Goal: Use online tool/utility

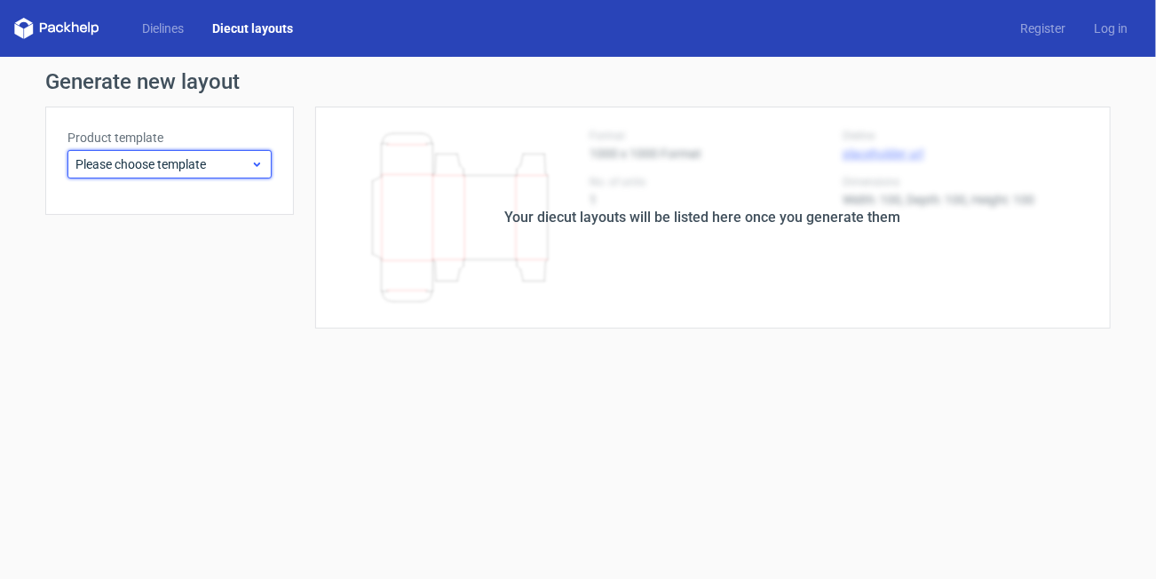
click at [209, 164] on span "Please choose template" at bounding box center [162, 164] width 175 height 18
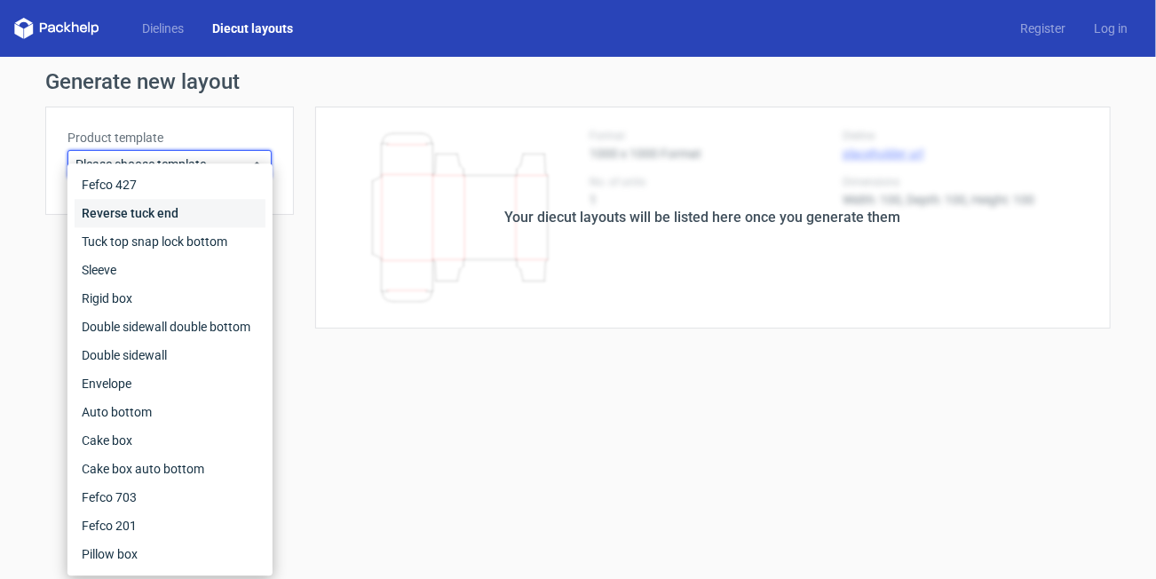
click at [181, 210] on div "Reverse tuck end" at bounding box center [170, 213] width 191 height 28
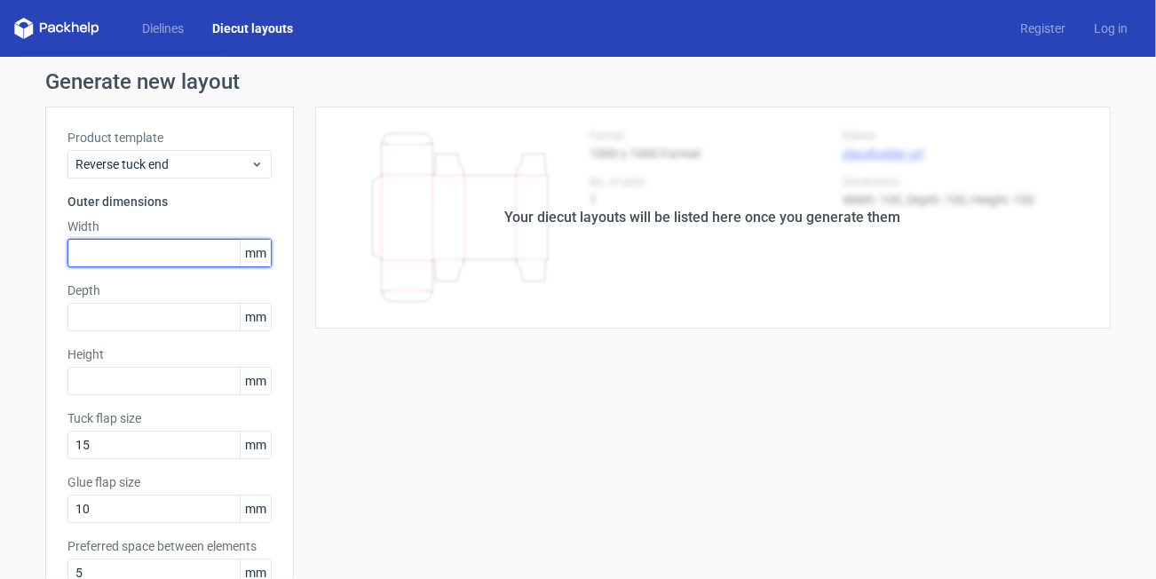
click at [132, 253] on input "text" at bounding box center [169, 253] width 204 height 28
type input "40"
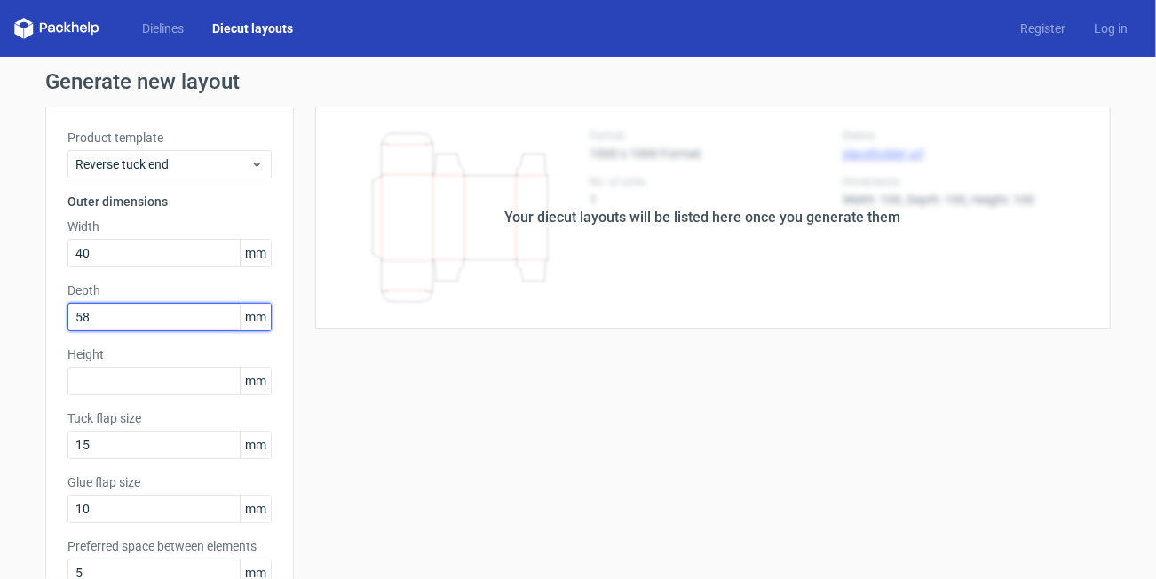
type input "58"
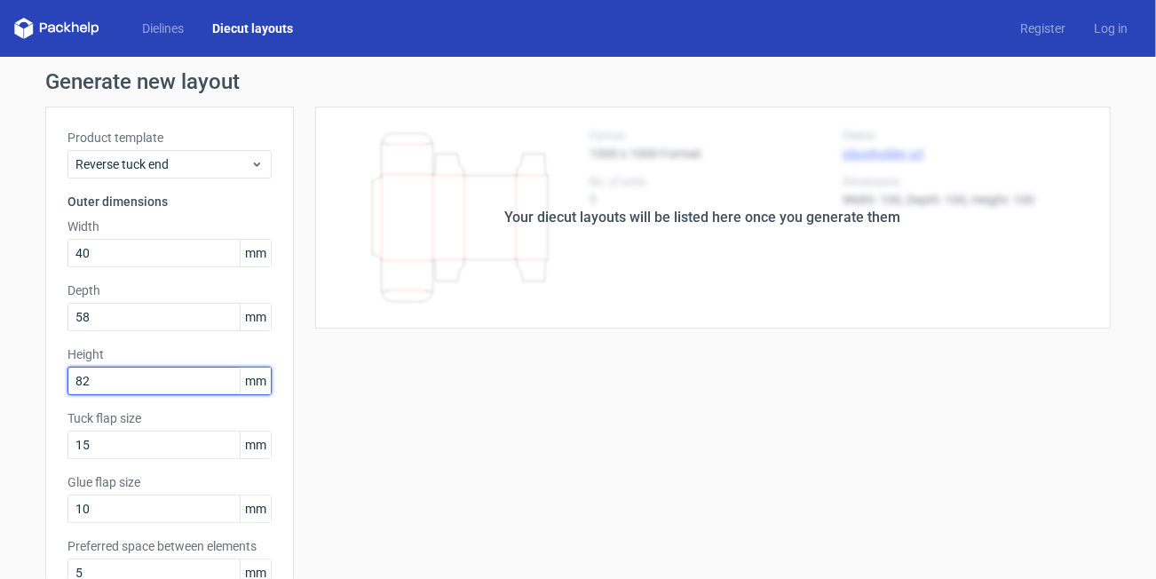
type input "82"
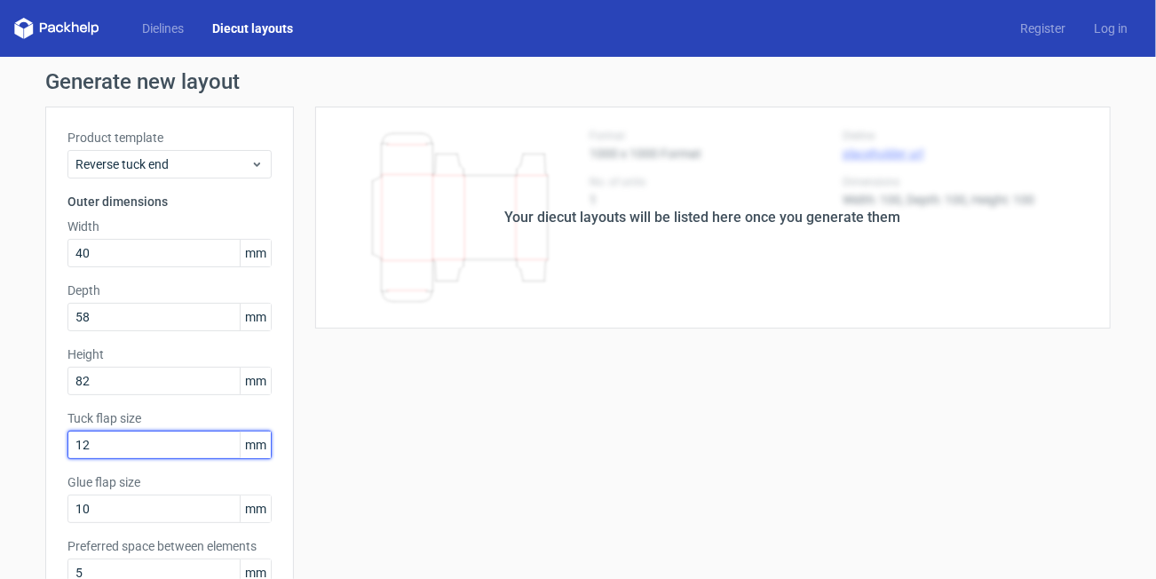
type input "12"
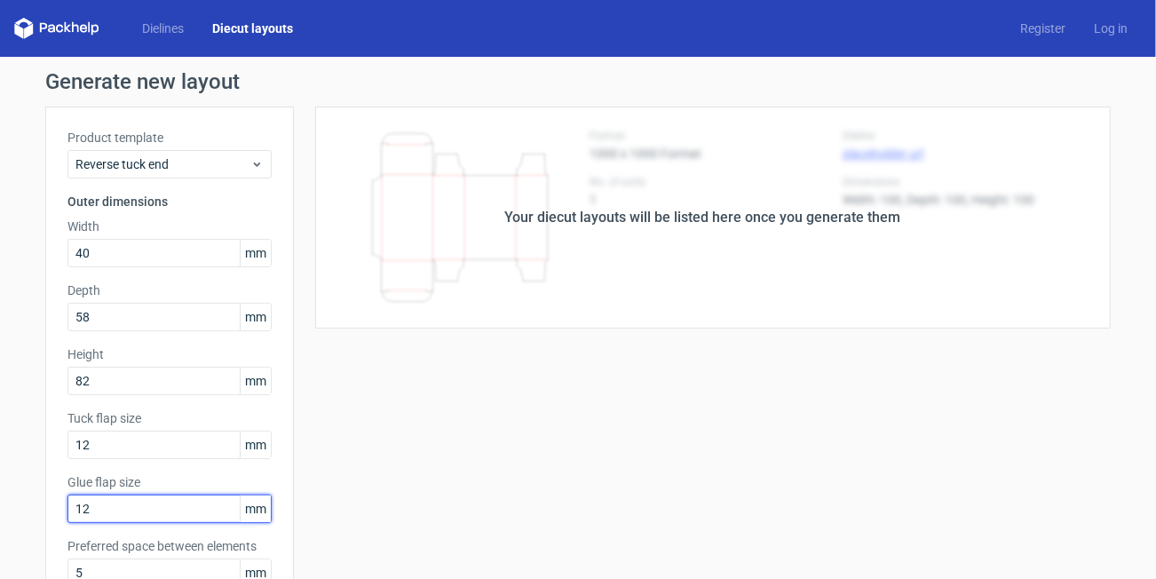
type input "12"
